Goal: Task Accomplishment & Management: Use online tool/utility

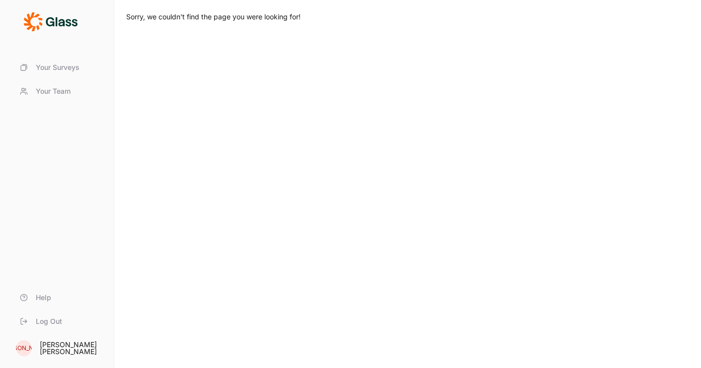
click at [61, 72] on span "Your Surveys" at bounding box center [58, 68] width 44 height 10
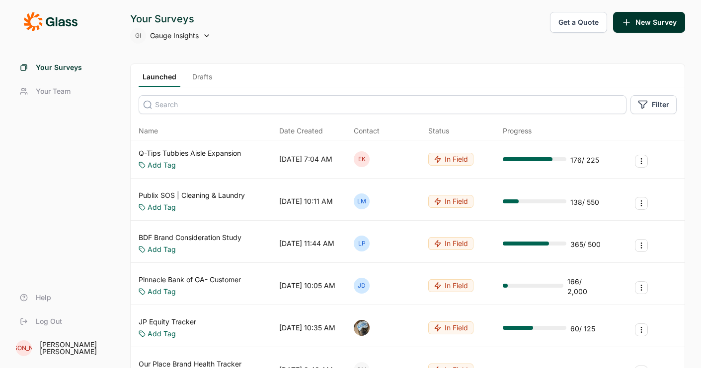
click at [218, 152] on link "Q-Tips Tubbies Aisle Expansion" at bounding box center [190, 153] width 102 height 10
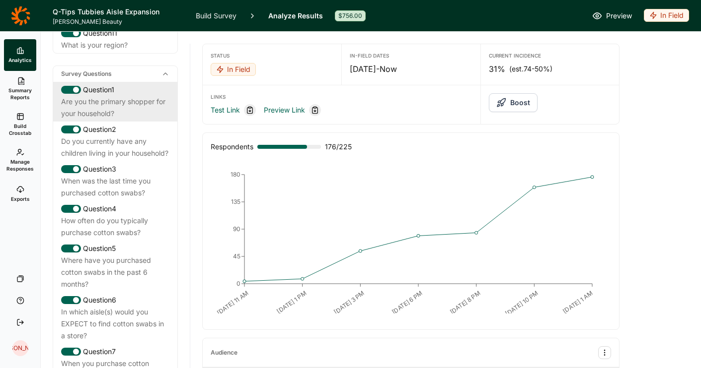
scroll to position [489, 0]
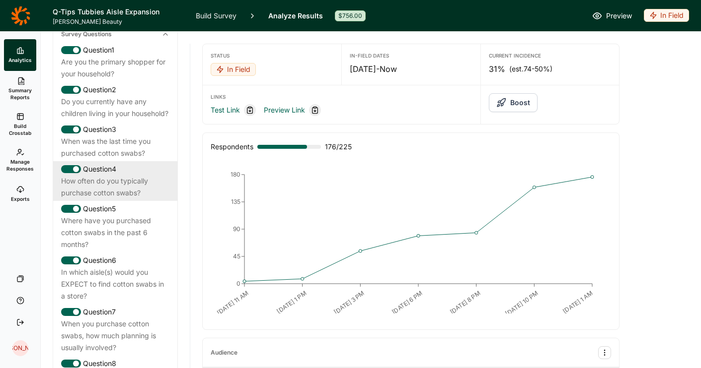
click at [133, 191] on div "How often do you typically purchase cotton swabs?" at bounding box center [115, 187] width 108 height 24
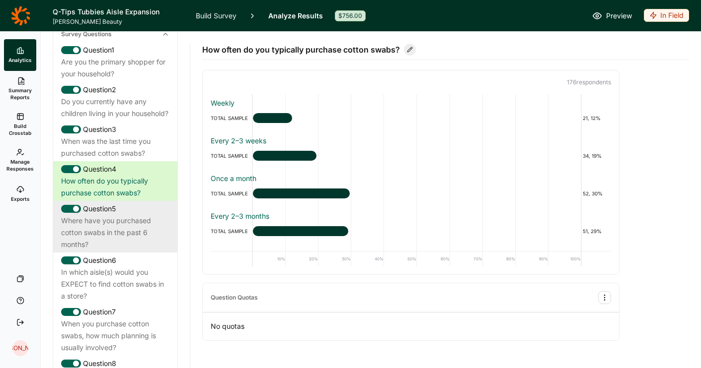
click at [134, 224] on div "Where have you purchased cotton swabs in the past 6 months?" at bounding box center [115, 233] width 108 height 36
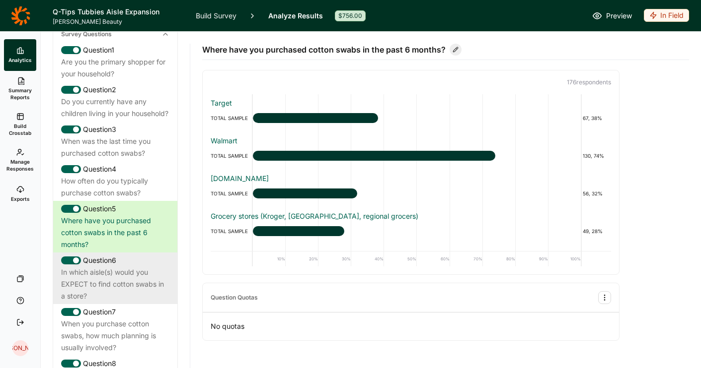
click at [137, 267] on div "In which aisle(s) would you EXPECT to find cotton swabs in a store?" at bounding box center [115, 285] width 108 height 36
